Goal: Task Accomplishment & Management: Use online tool/utility

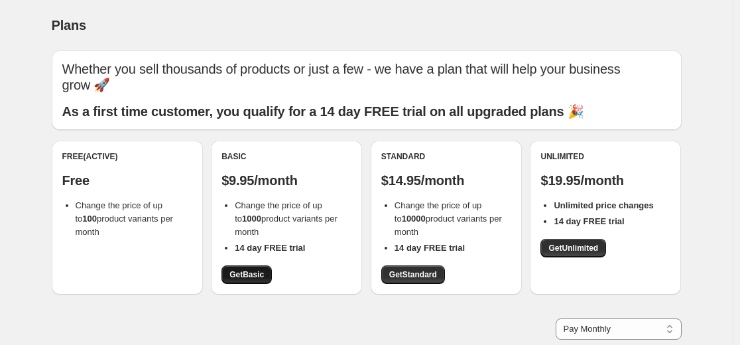
click at [250, 269] on link "Get Basic" at bounding box center [247, 274] width 50 height 19
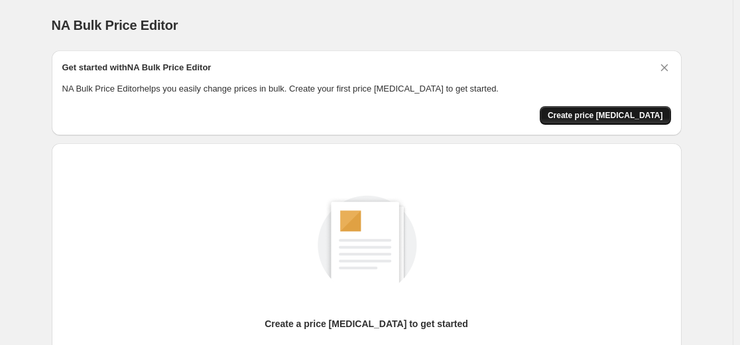
click at [635, 115] on span "Create price change job" at bounding box center [605, 115] width 115 height 11
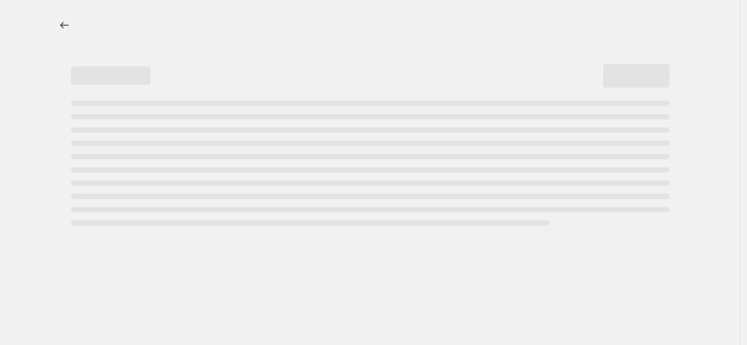
select select "percentage"
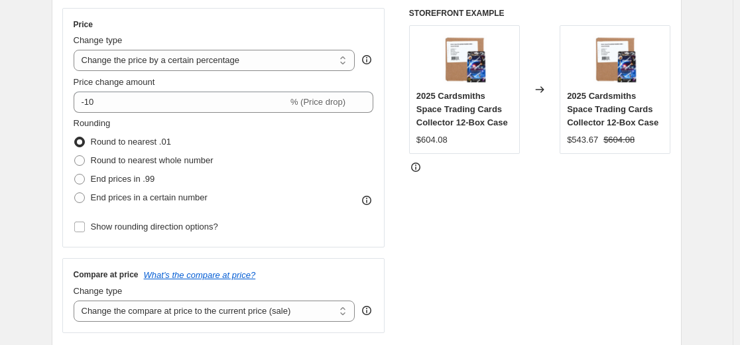
scroll to position [238, 0]
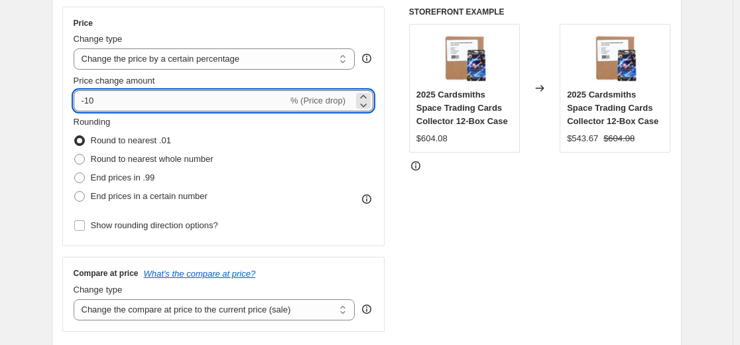
click at [240, 105] on input "-10" at bounding box center [181, 100] width 214 height 21
type input "-1"
type input "-30"
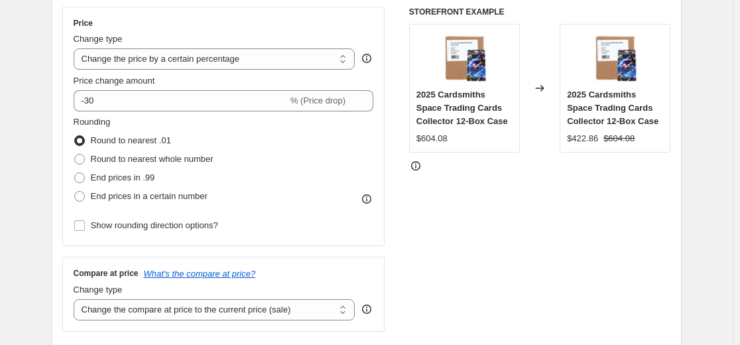
click at [450, 215] on div "STOREFRONT EXAMPLE 2025 Cardsmiths Space Trading Cards Collector 12-Box Case $6…" at bounding box center [540, 169] width 262 height 325
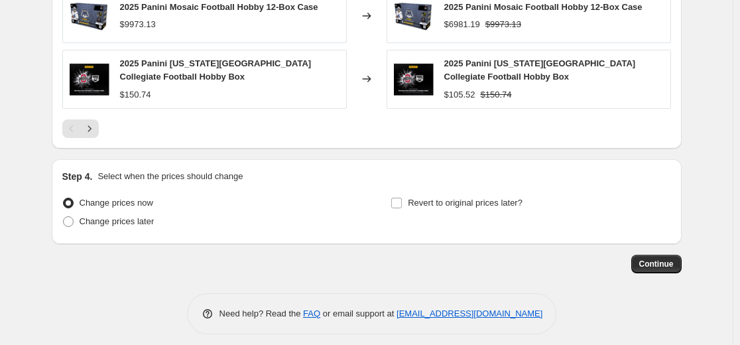
scroll to position [999, 0]
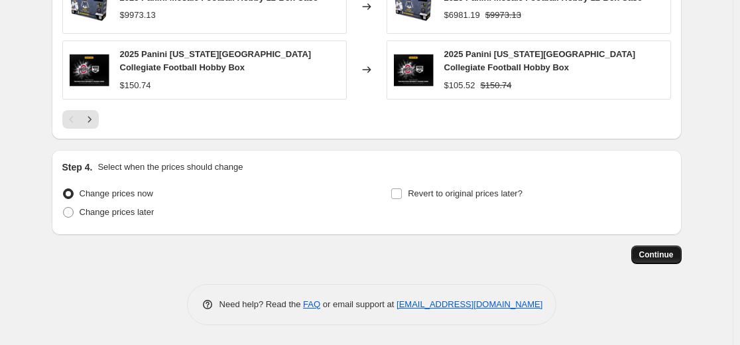
click at [661, 261] on button "Continue" at bounding box center [657, 254] width 50 height 19
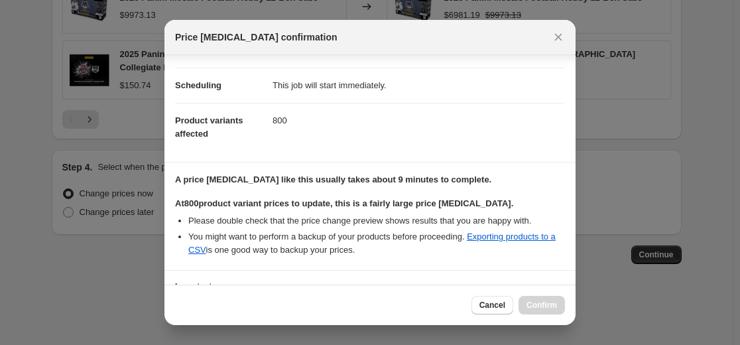
scroll to position [205, 0]
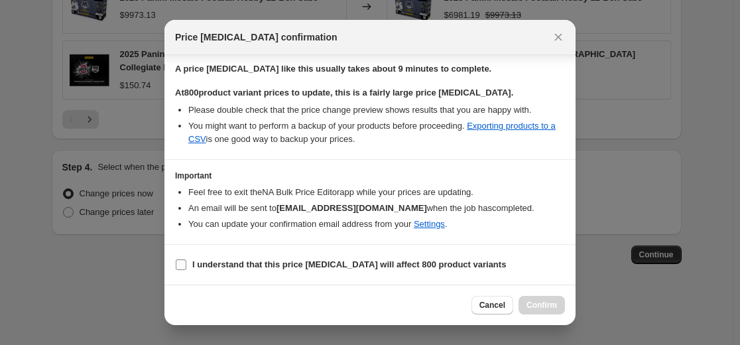
click at [249, 264] on b "I understand that this price change job will affect 800 product variants" at bounding box center [349, 264] width 314 height 10
click at [186, 264] on input "I understand that this price change job will affect 800 product variants" at bounding box center [181, 264] width 11 height 11
checkbox input "true"
click at [535, 302] on span "Confirm" at bounding box center [542, 305] width 31 height 11
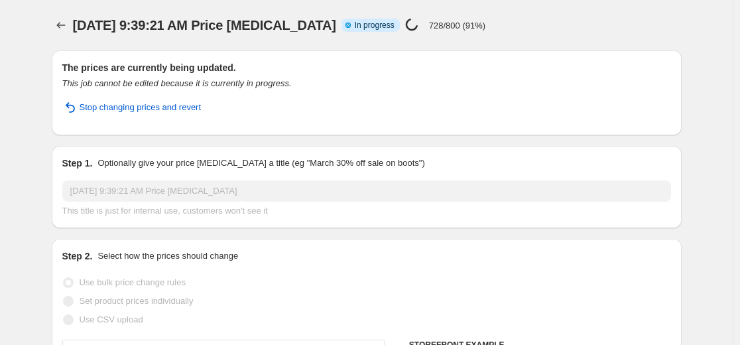
select select "percentage"
